Goal: Transaction & Acquisition: Purchase product/service

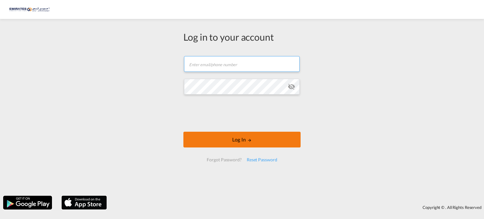
type input "[PERSON_NAME][EMAIL_ADDRESS][DOMAIN_NAME]"
click at [211, 141] on button "Log In" at bounding box center [241, 140] width 117 height 16
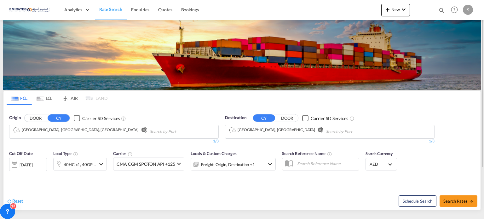
click at [318, 132] on md-icon "Remove" at bounding box center [320, 130] width 5 height 5
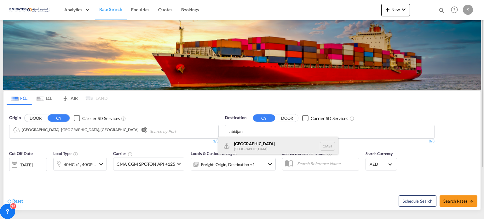
type input "abidjan"
click at [251, 145] on div "Abidjan [GEOGRAPHIC_DATA] CIABJ" at bounding box center [278, 146] width 120 height 19
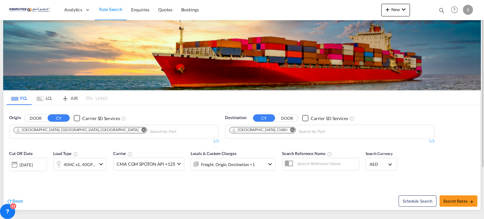
scroll to position [63, 0]
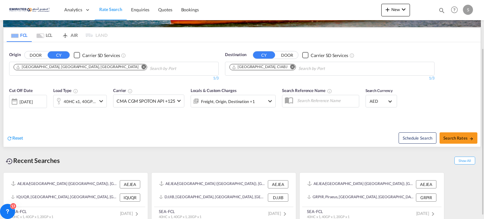
click at [32, 100] on div "[DATE]" at bounding box center [26, 102] width 13 height 6
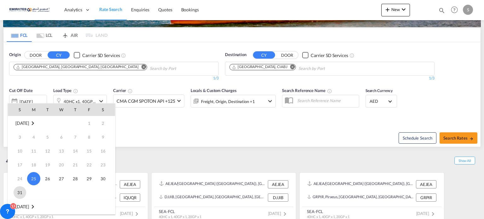
click at [16, 196] on span "31" at bounding box center [20, 192] width 13 height 13
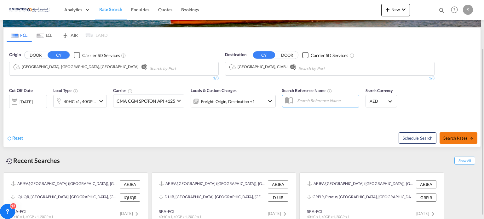
click at [462, 138] on span "Search Rates" at bounding box center [458, 137] width 30 height 5
type input "AEJEA to CIABJ / [DATE]"
